Goal: Information Seeking & Learning: Check status

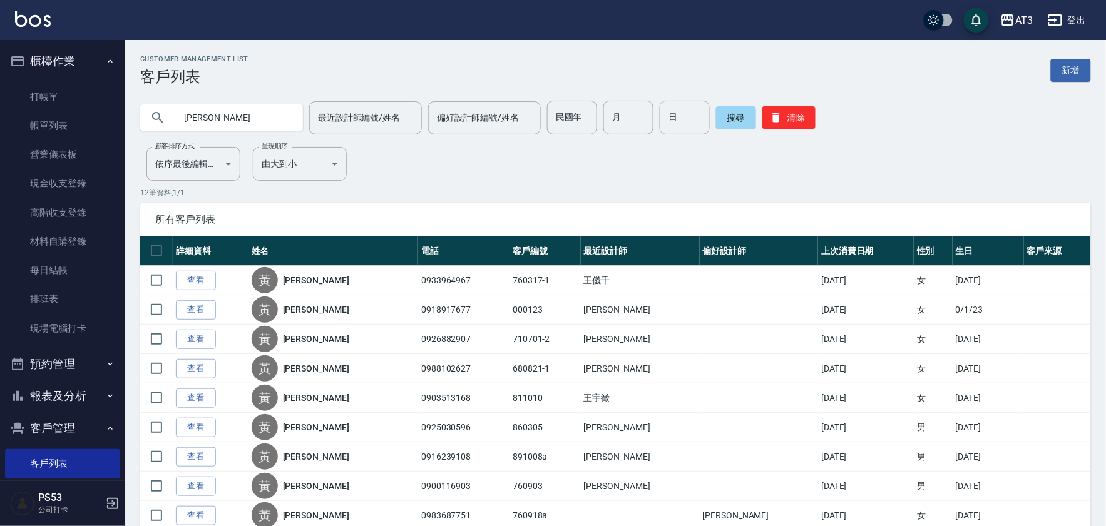
scroll to position [10, 0]
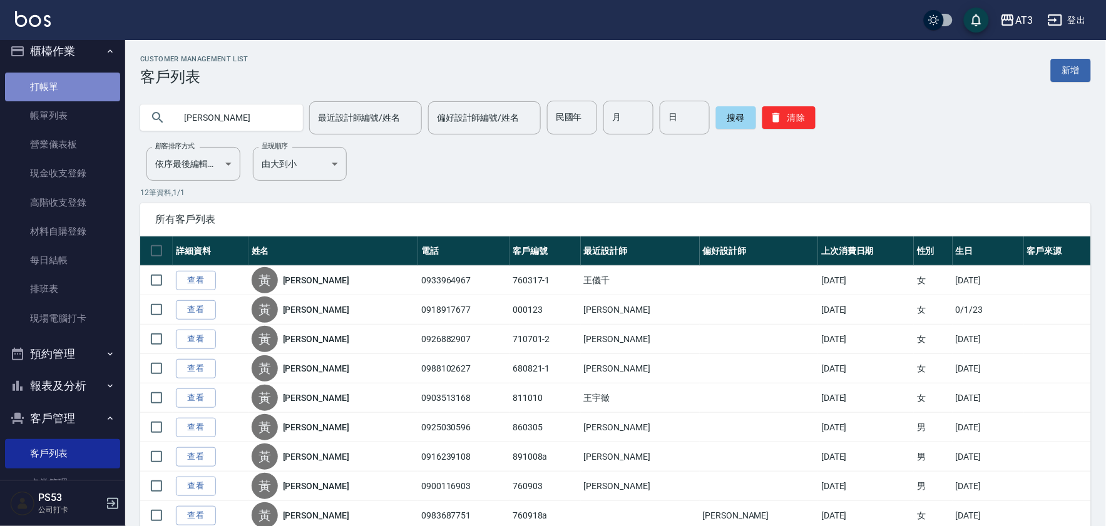
drag, startPoint x: 1111, startPoint y: 434, endPoint x: 91, endPoint y: 95, distance: 1075.1
click at [91, 95] on link "打帳單" at bounding box center [62, 87] width 115 height 29
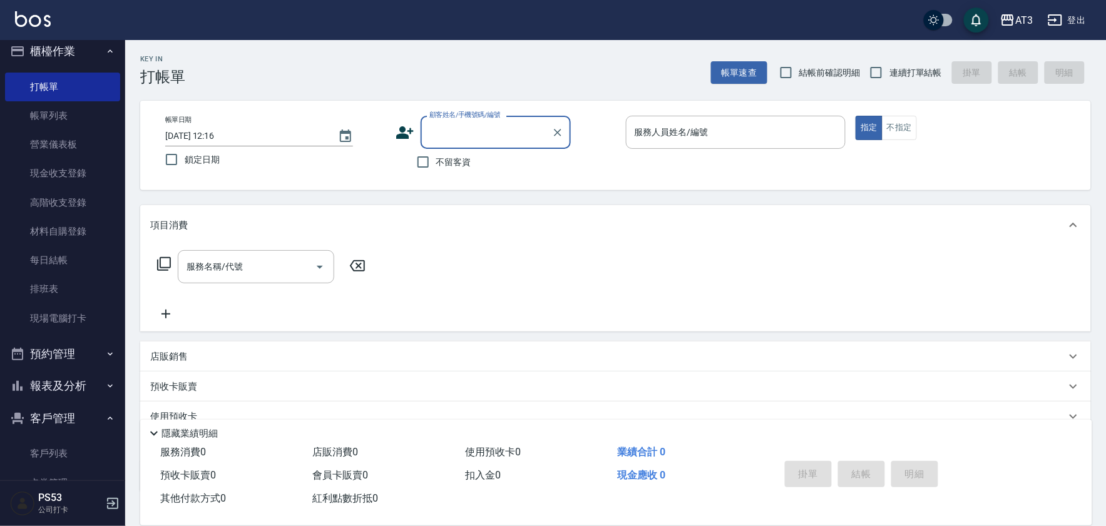
click at [165, 353] on p "店販銷售" at bounding box center [169, 356] width 38 height 13
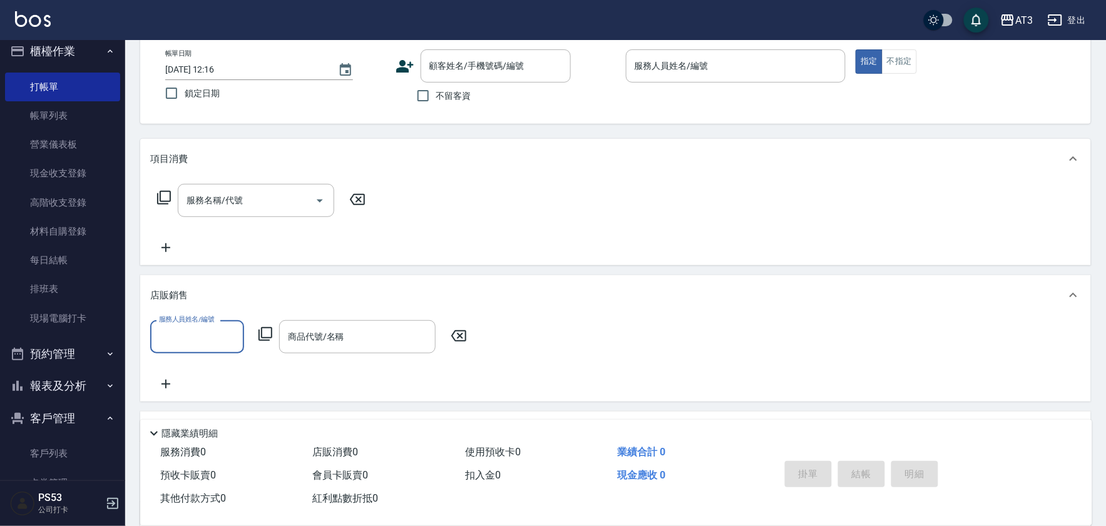
scroll to position [190, 0]
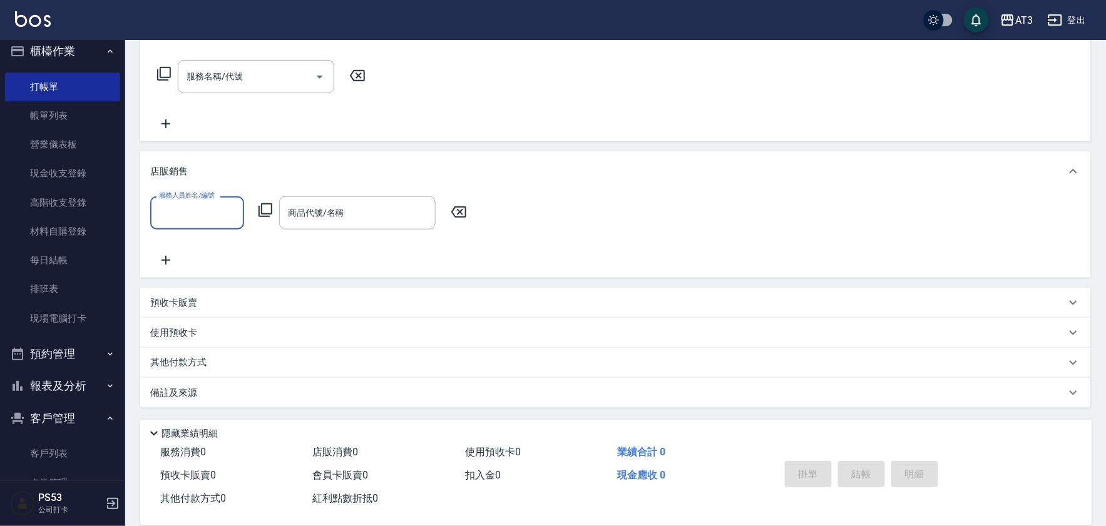
click at [260, 210] on icon at bounding box center [265, 210] width 15 height 15
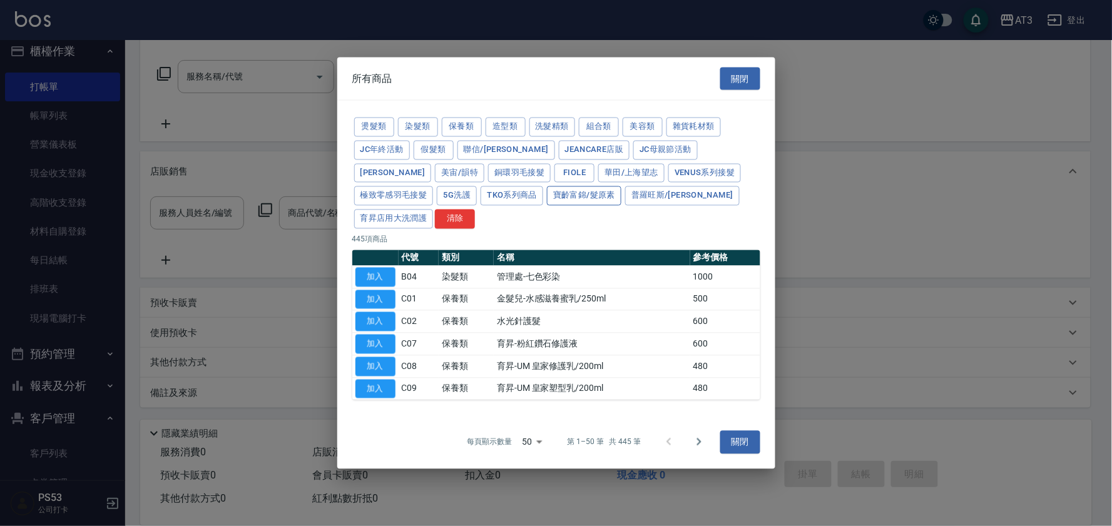
click at [547, 205] on button "寶齡富錦/髮原素" at bounding box center [584, 195] width 74 height 19
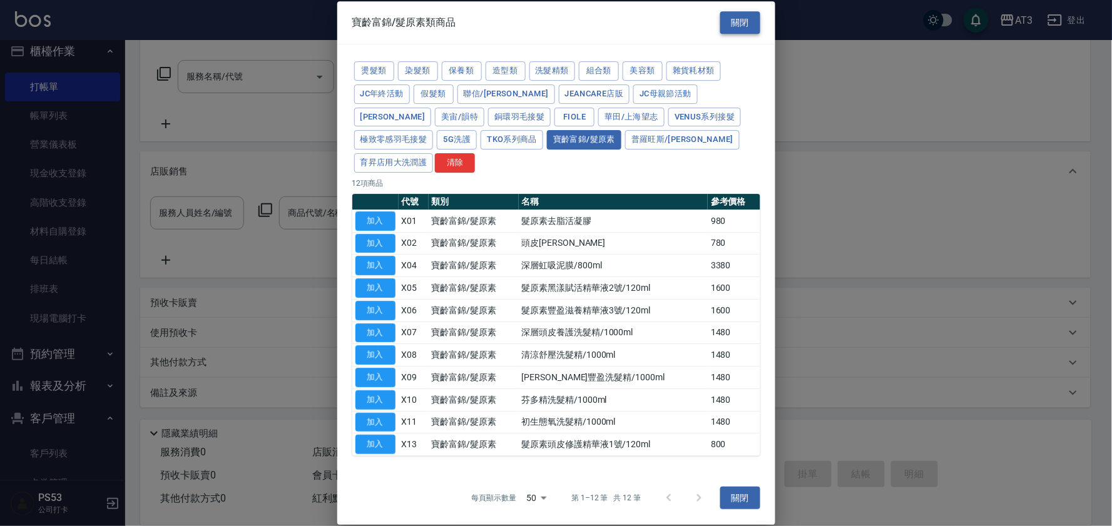
click at [728, 33] on button "關閉" at bounding box center [740, 22] width 40 height 23
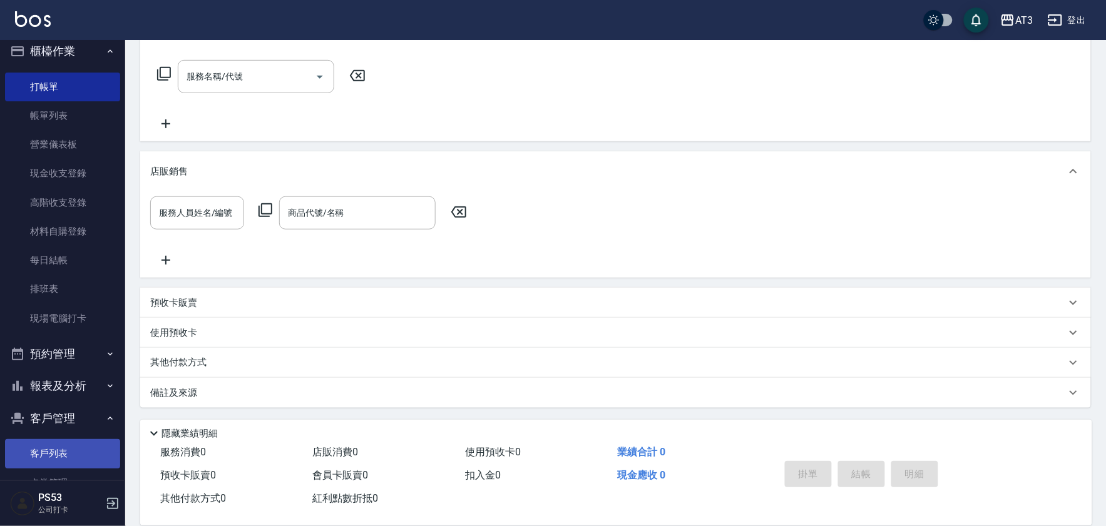
click at [71, 452] on link "客戶列表" at bounding box center [62, 453] width 115 height 29
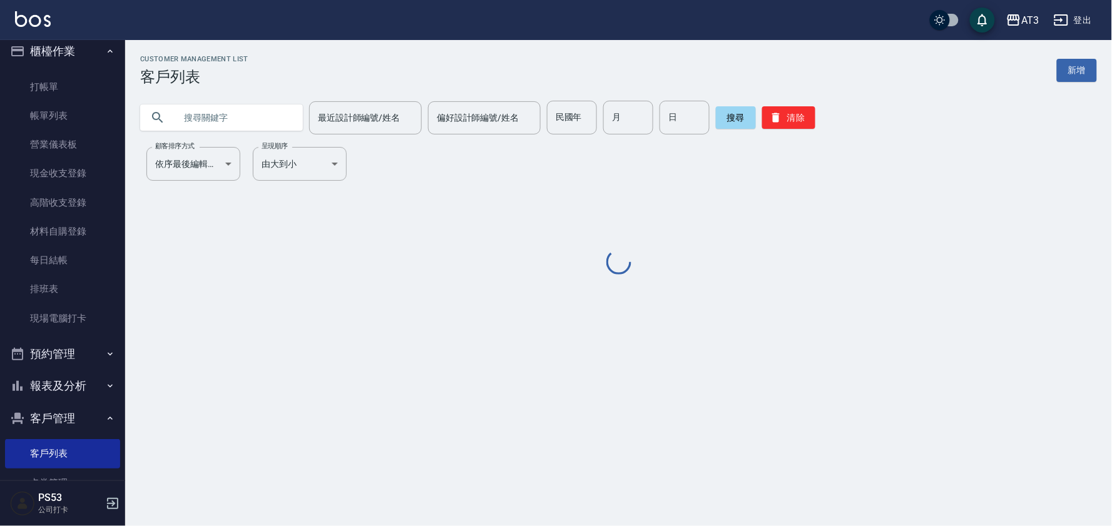
click at [188, 122] on input "text" at bounding box center [234, 118] width 118 height 34
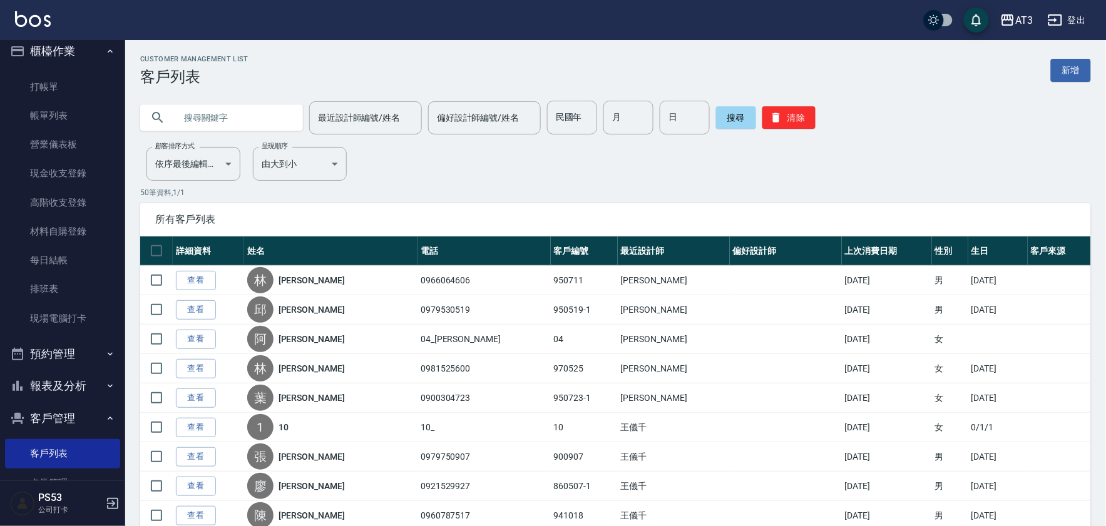
click at [190, 119] on input "text" at bounding box center [234, 118] width 118 height 34
click at [745, 119] on button "搜尋" at bounding box center [736, 117] width 40 height 23
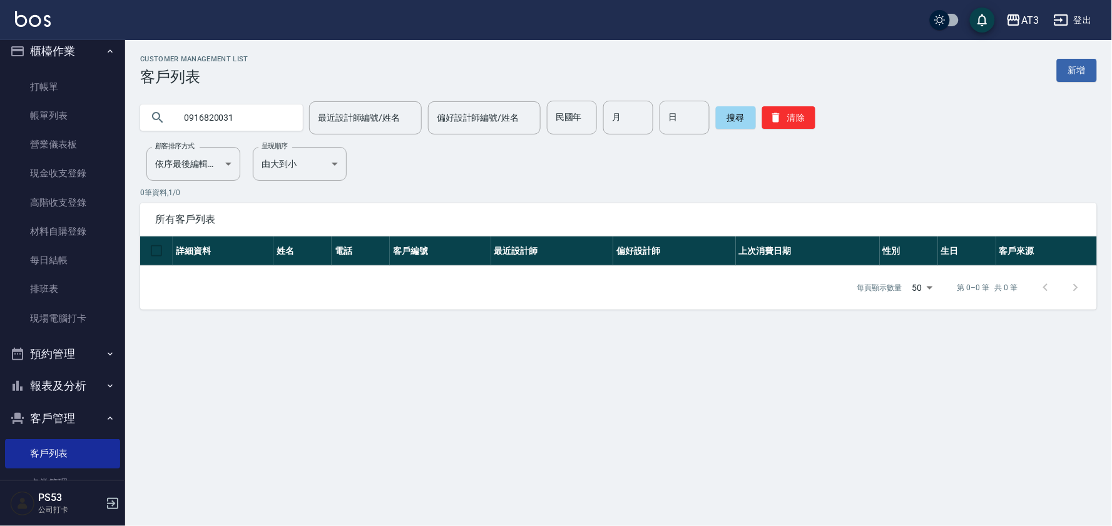
click at [204, 117] on input "0916820031" at bounding box center [234, 118] width 118 height 34
drag, startPoint x: 260, startPoint y: 123, endPoint x: 146, endPoint y: 107, distance: 114.4
click at [146, 107] on div "0916820031" at bounding box center [221, 117] width 163 height 26
click at [742, 118] on button "搜尋" at bounding box center [736, 117] width 40 height 23
click at [746, 118] on button "搜尋" at bounding box center [736, 117] width 40 height 23
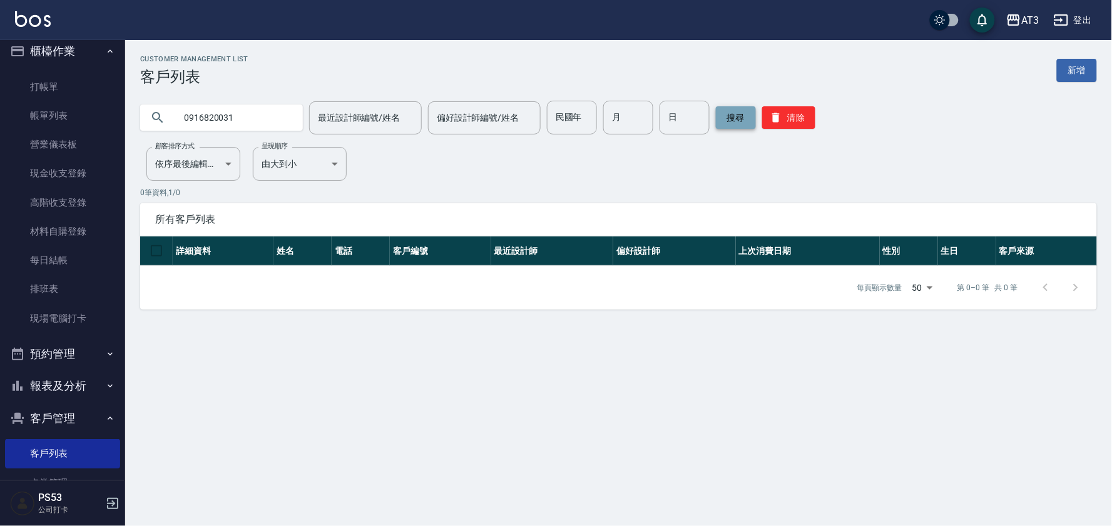
click at [746, 118] on button "搜尋" at bounding box center [736, 117] width 40 height 23
click at [253, 119] on input "0916820031" at bounding box center [234, 118] width 118 height 34
drag, startPoint x: 253, startPoint y: 119, endPoint x: 210, endPoint y: 113, distance: 44.3
click at [210, 113] on input "0916820031" at bounding box center [234, 118] width 118 height 34
type input "09168"
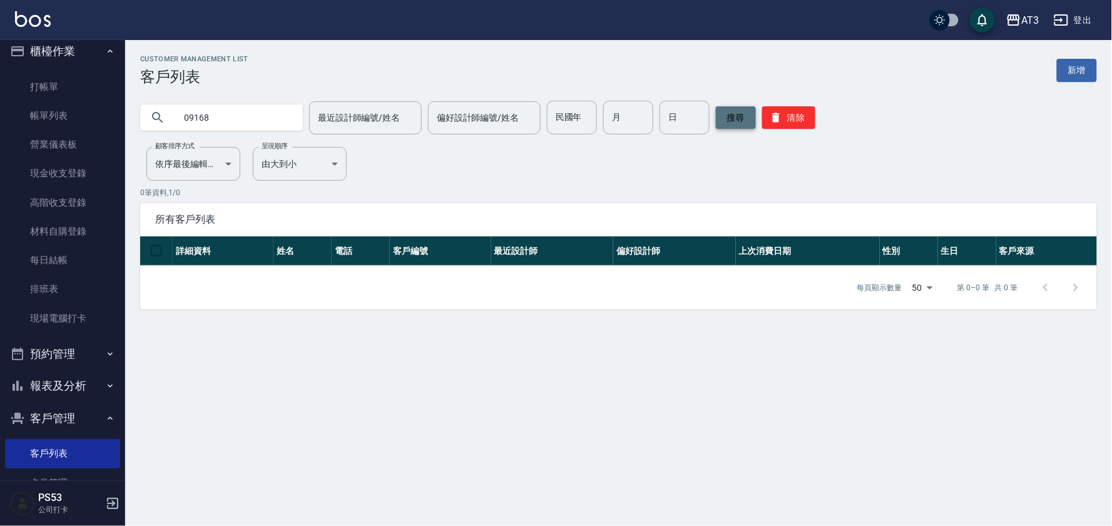
click at [746, 115] on button "搜尋" at bounding box center [736, 117] width 40 height 23
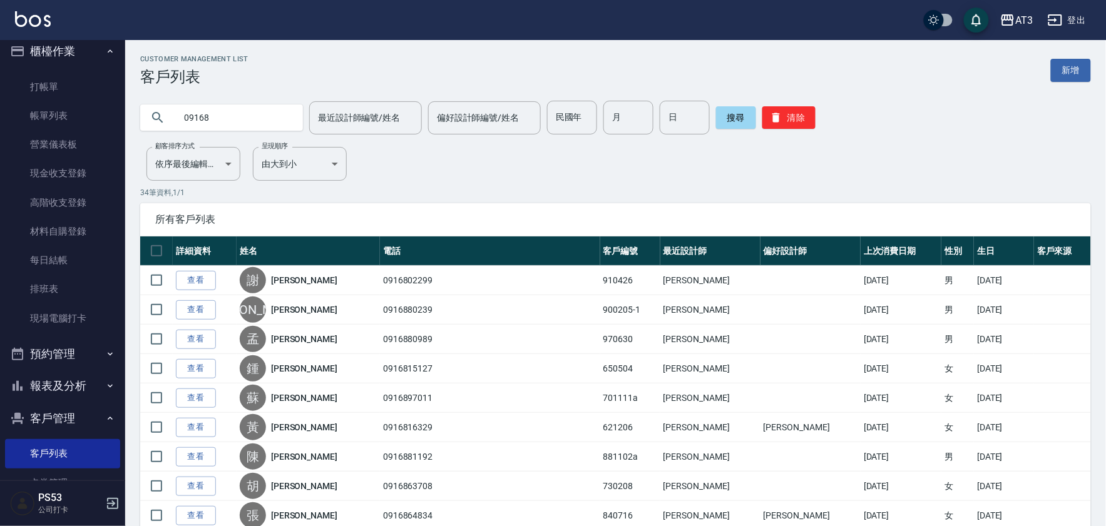
click at [234, 128] on input "09168" at bounding box center [234, 118] width 118 height 34
click at [736, 126] on button "搜尋" at bounding box center [736, 117] width 40 height 23
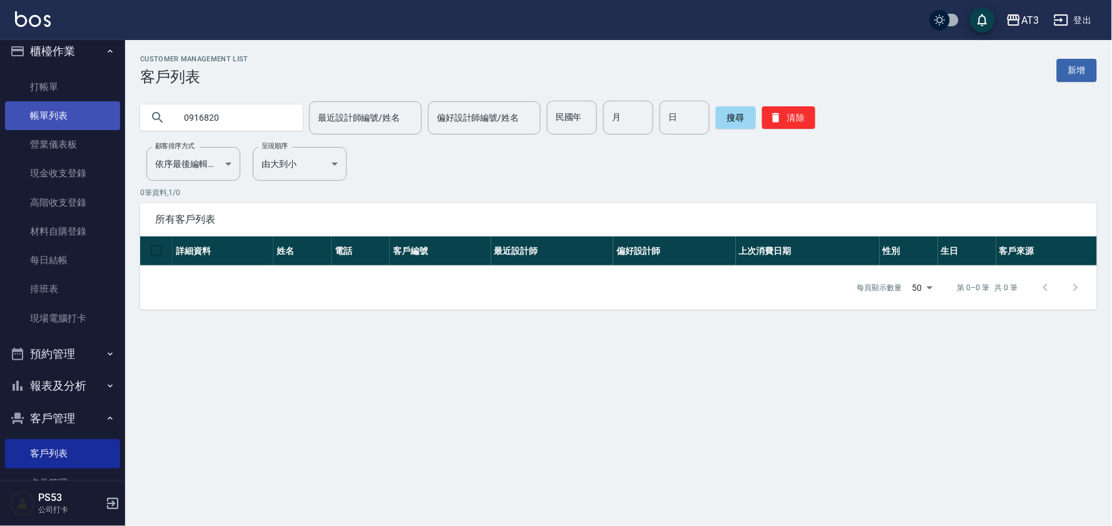
drag, startPoint x: 245, startPoint y: 124, endPoint x: 106, endPoint y: 104, distance: 139.7
click at [145, 116] on div "0916820" at bounding box center [221, 117] width 163 height 26
type input "[PERSON_NAME]"
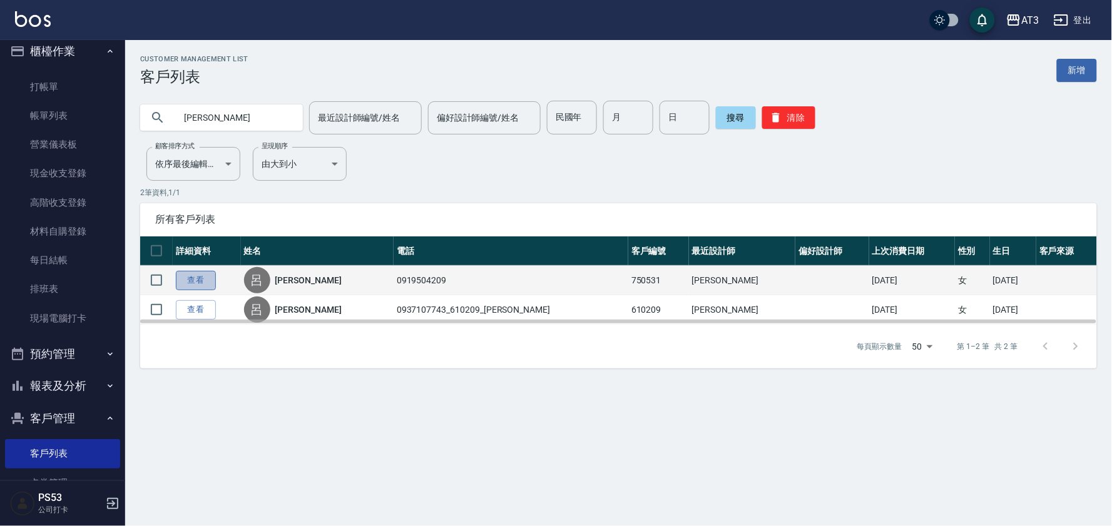
click at [199, 277] on link "查看" at bounding box center [196, 280] width 40 height 19
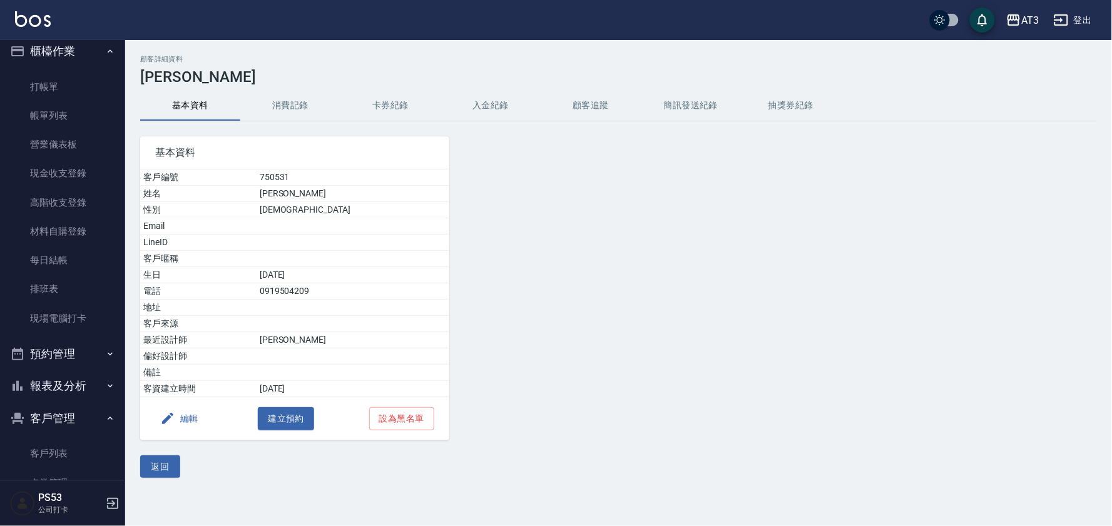
click at [301, 109] on button "消費記錄" at bounding box center [290, 106] width 100 height 30
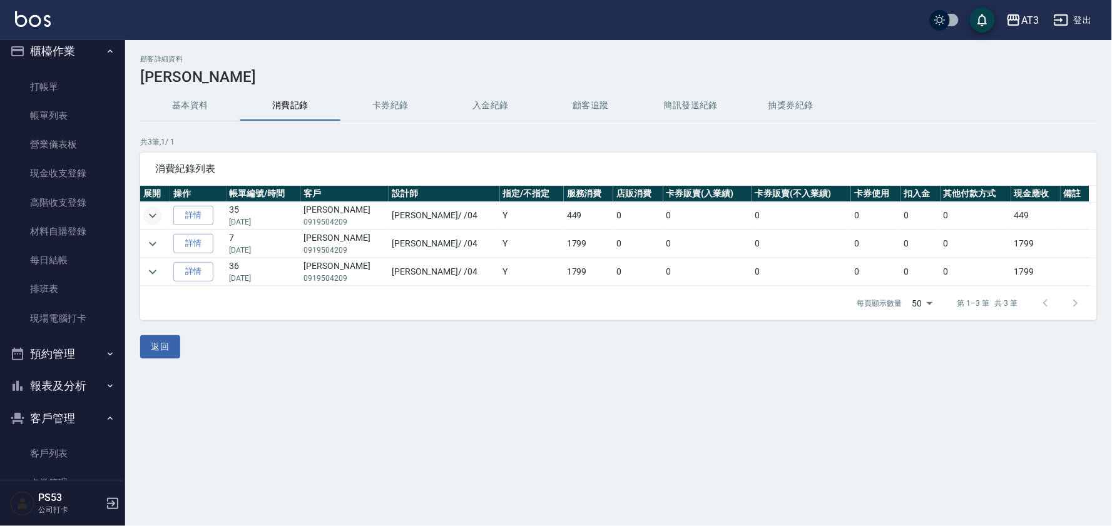
click at [151, 206] on button "expand row" at bounding box center [152, 215] width 19 height 19
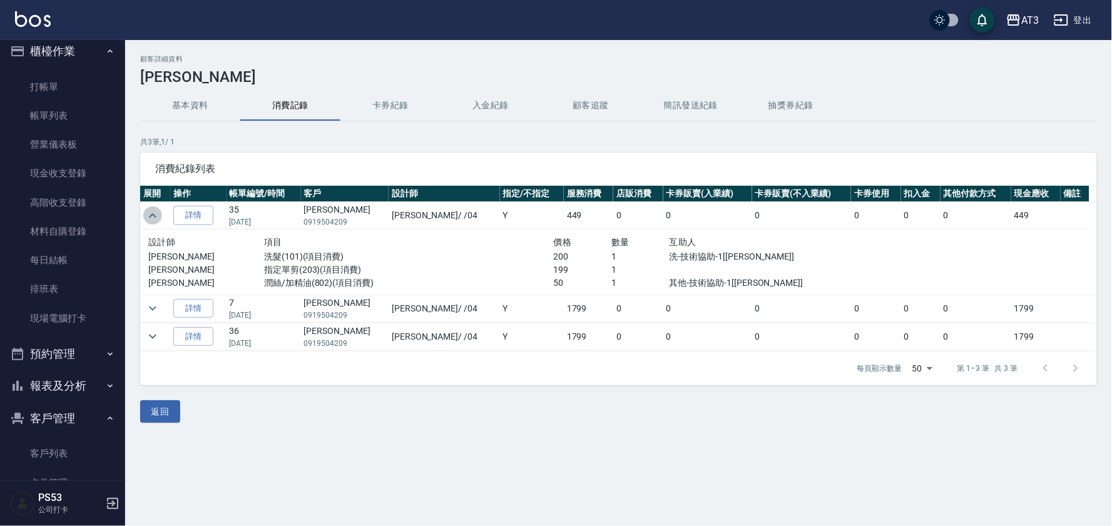
click at [151, 206] on button "expand row" at bounding box center [152, 215] width 19 height 19
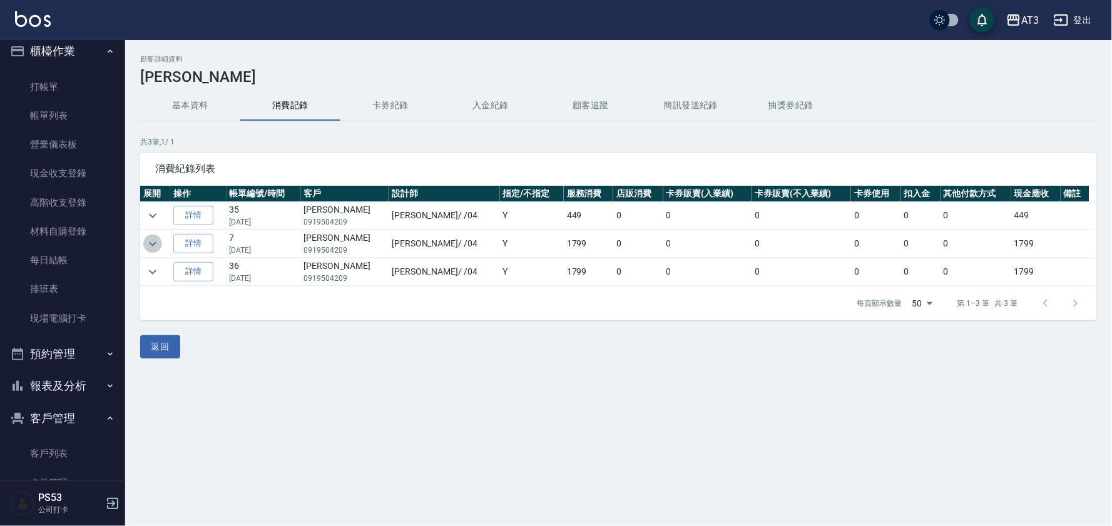
click at [153, 240] on icon "expand row" at bounding box center [152, 243] width 15 height 15
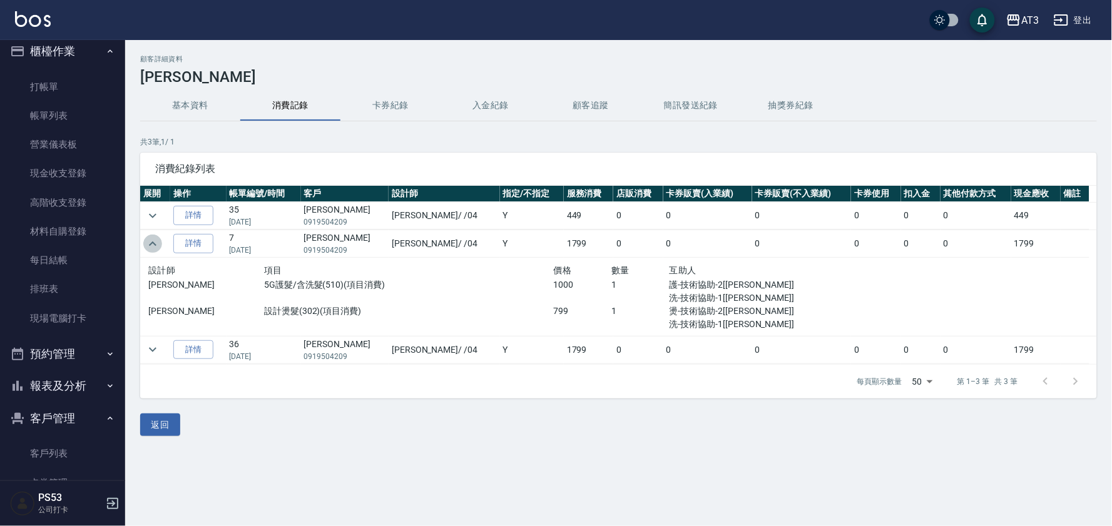
click at [153, 240] on icon "expand row" at bounding box center [152, 243] width 15 height 15
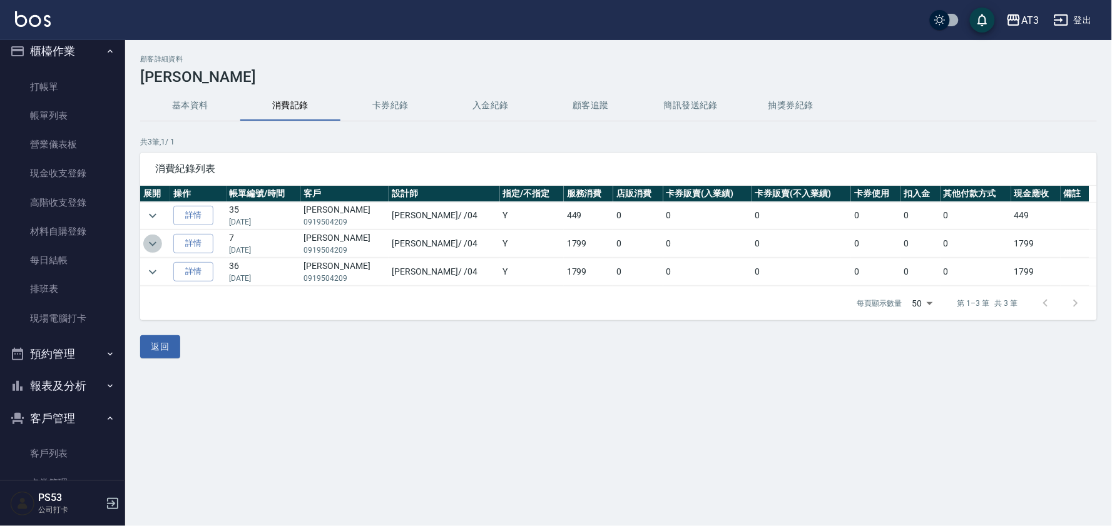
click at [154, 240] on icon "expand row" at bounding box center [152, 243] width 15 height 15
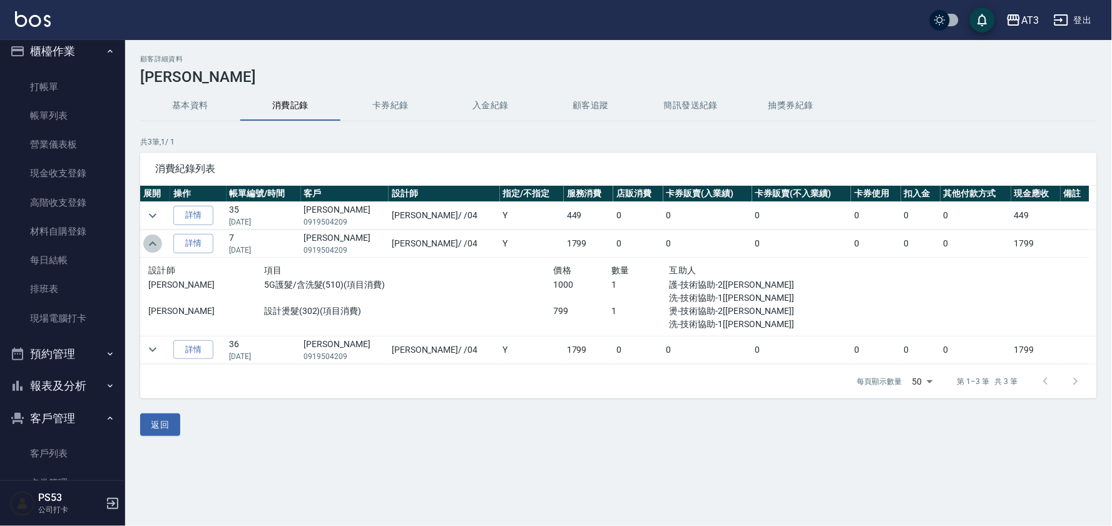
click at [155, 240] on icon "expand row" at bounding box center [152, 243] width 15 height 15
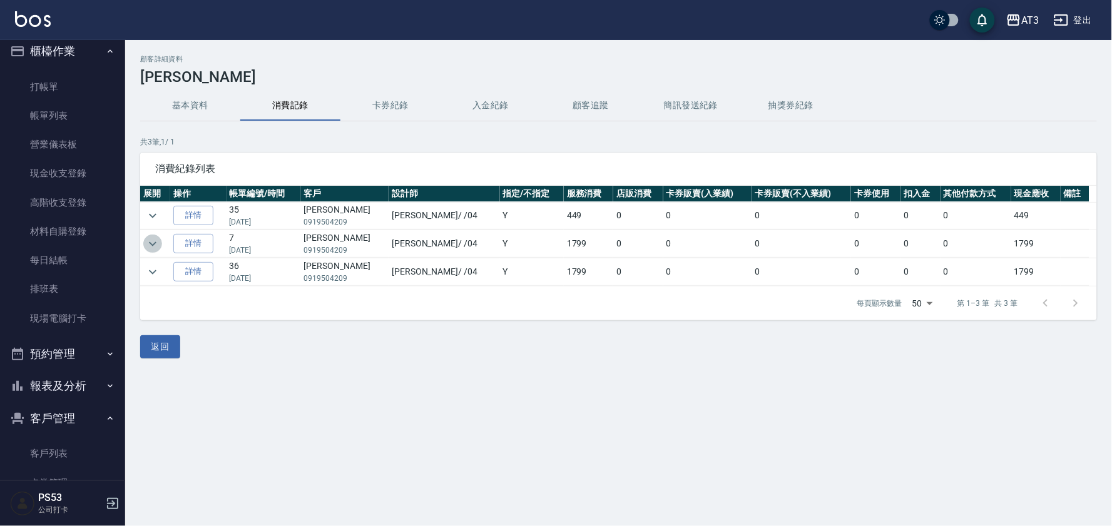
click at [155, 240] on icon "expand row" at bounding box center [152, 243] width 15 height 15
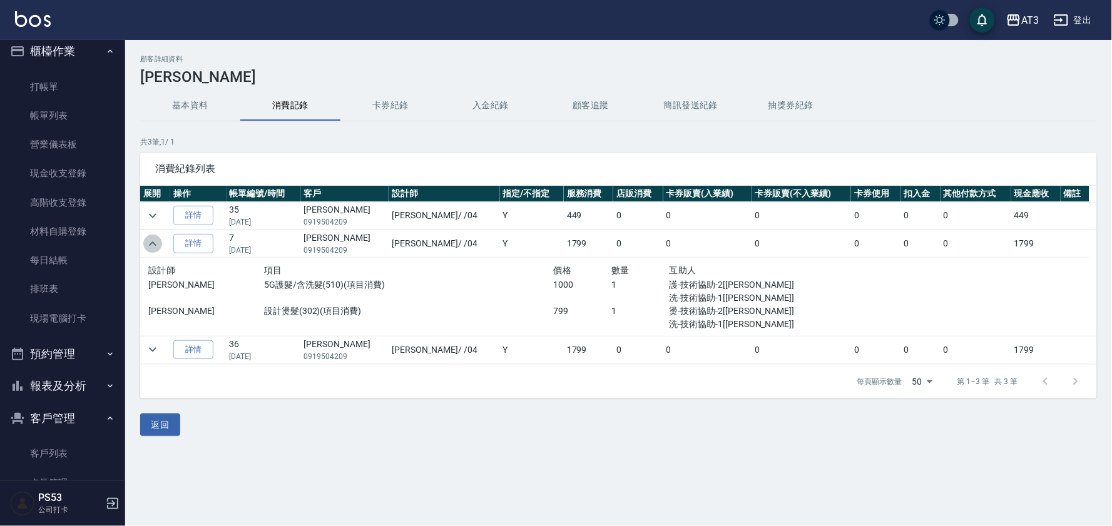
click at [155, 240] on icon "expand row" at bounding box center [152, 243] width 15 height 15
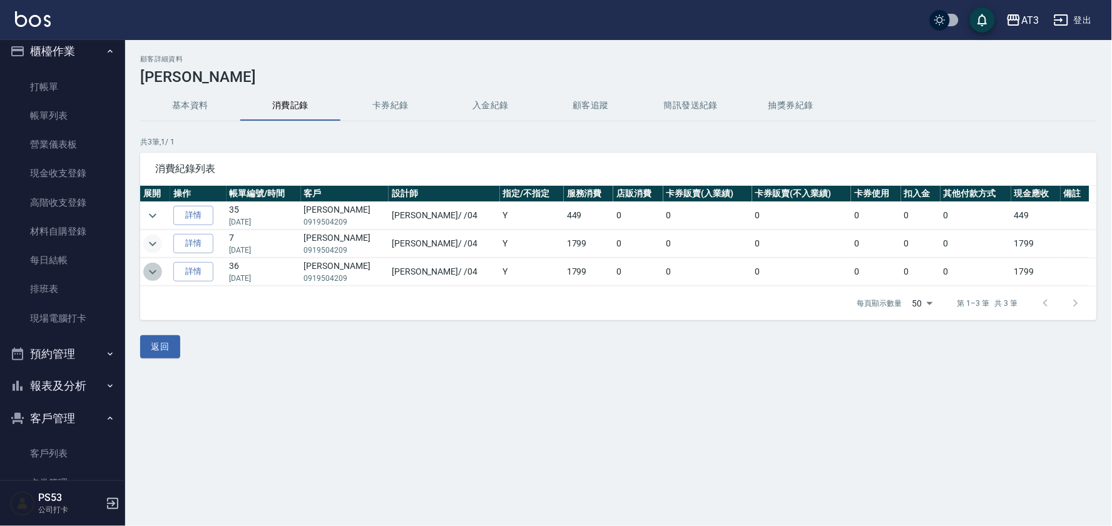
click at [149, 272] on icon "expand row" at bounding box center [152, 272] width 15 height 15
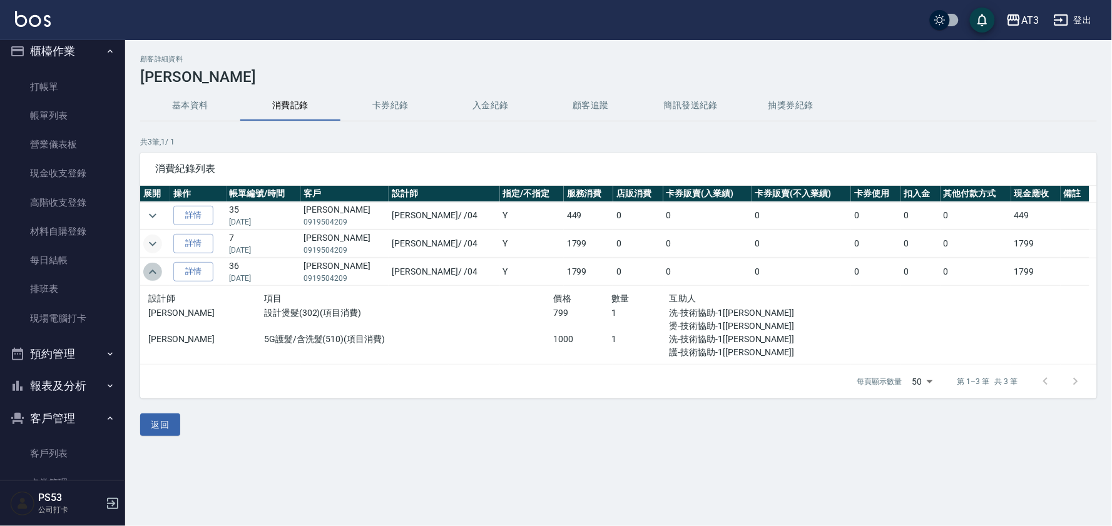
click at [149, 269] on icon "expand row" at bounding box center [152, 272] width 15 height 15
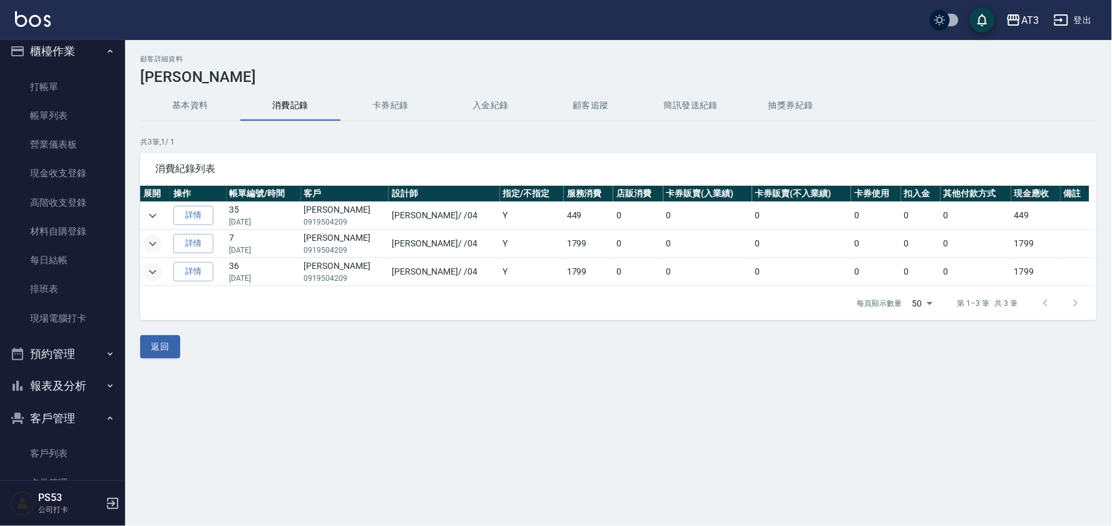
click at [146, 241] on icon "expand row" at bounding box center [152, 243] width 15 height 15
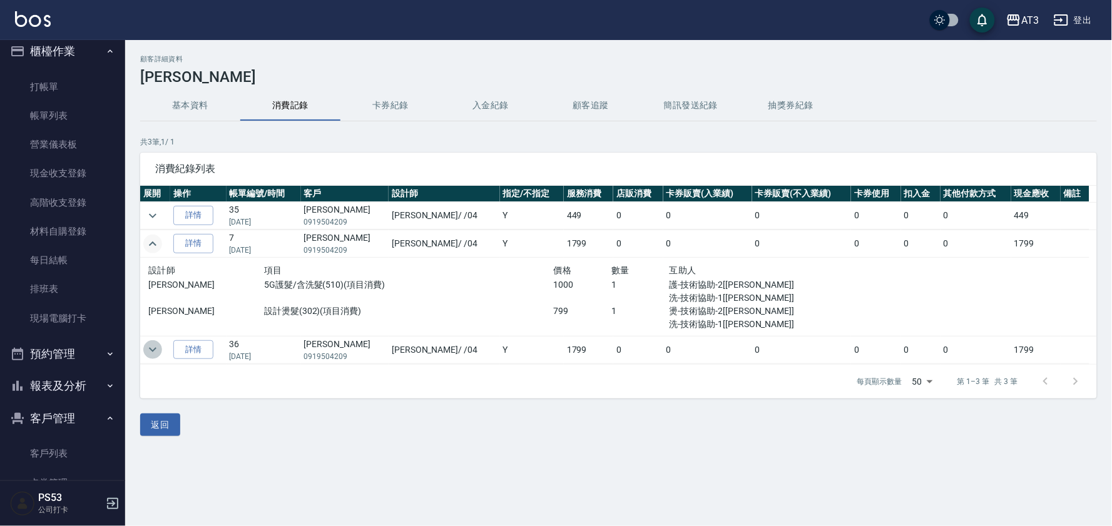
click at [151, 348] on icon "expand row" at bounding box center [153, 350] width 8 height 4
